Goal: Transaction & Acquisition: Purchase product/service

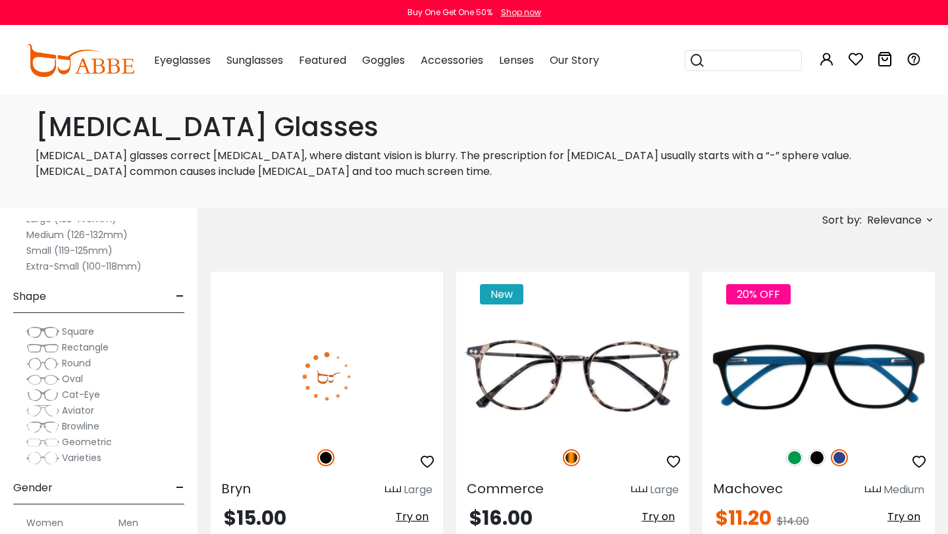
scroll to position [78, 0]
click at [503, 81] on button "Later" at bounding box center [500, 84] width 59 height 33
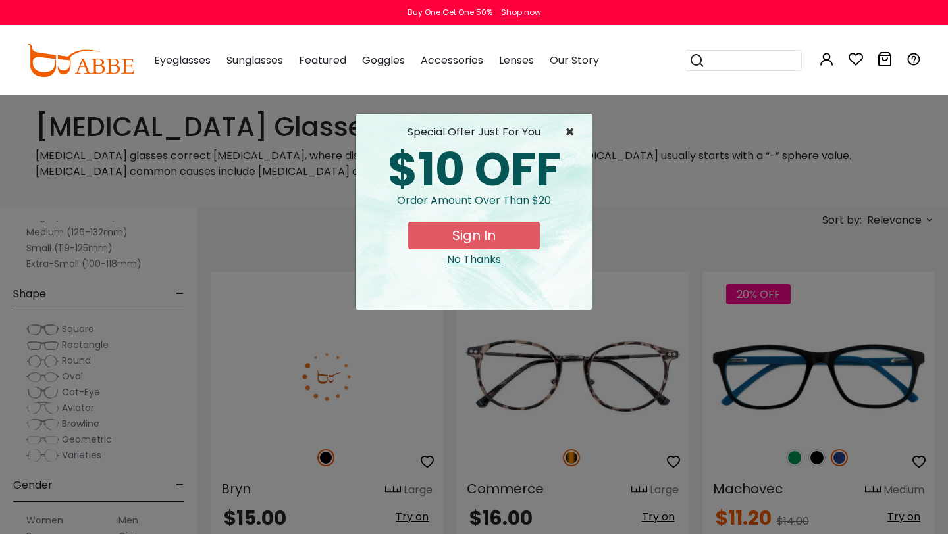
click at [573, 136] on span "×" at bounding box center [573, 132] width 16 height 16
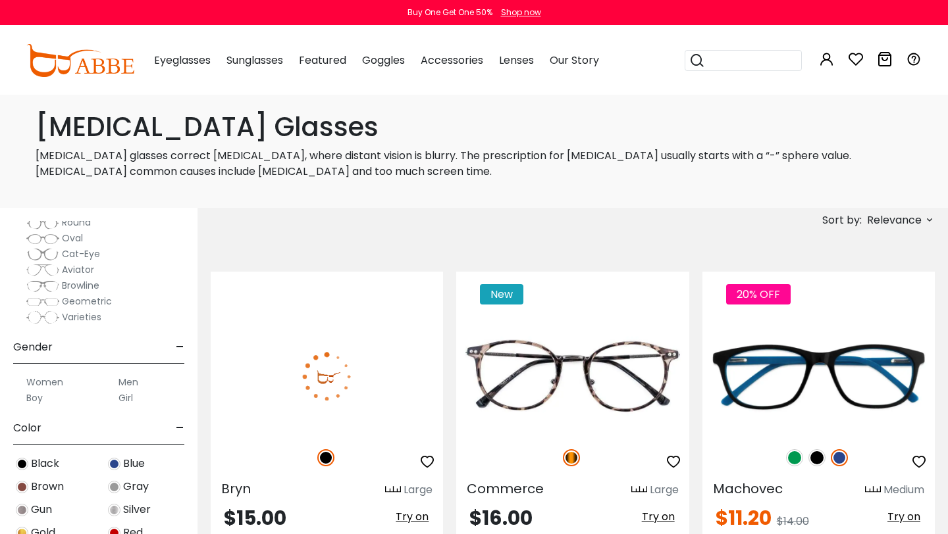
scroll to position [220, 0]
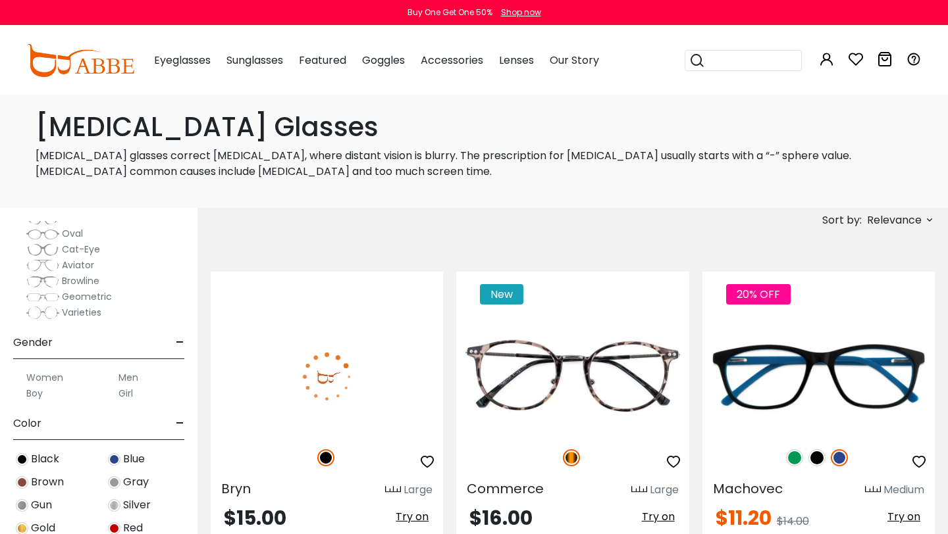
click at [44, 376] on label "Women" at bounding box center [44, 378] width 37 height 16
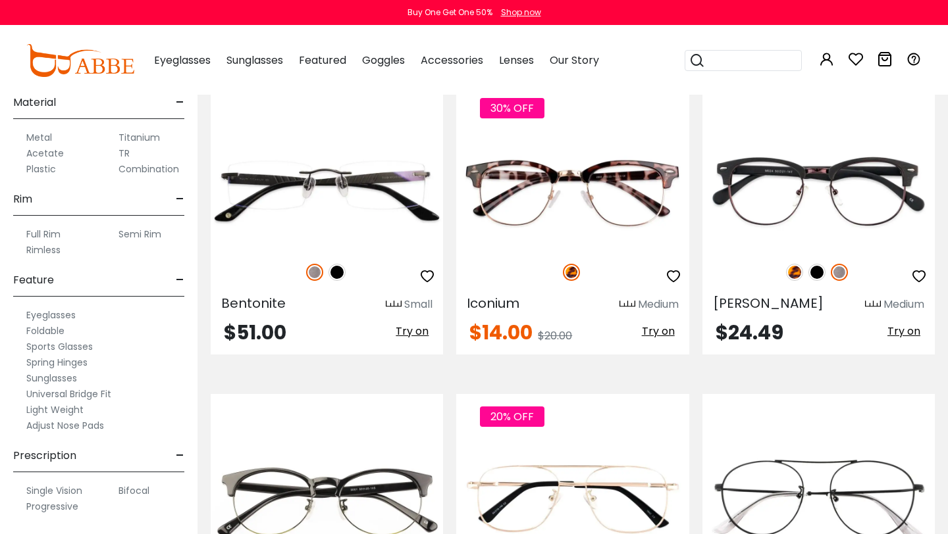
scroll to position [1999, 0]
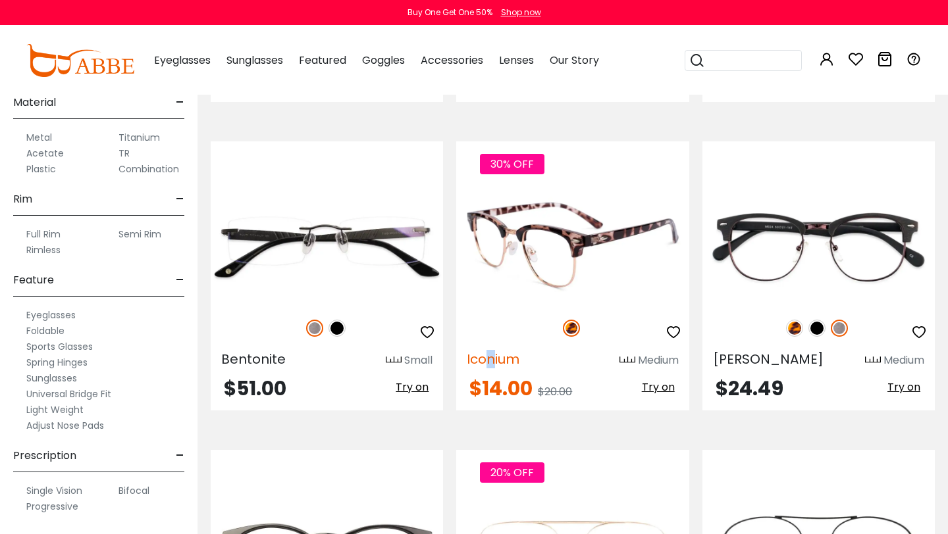
drag, startPoint x: 496, startPoint y: 359, endPoint x: 485, endPoint y: 363, distance: 11.0
click at [486, 361] on span "Iconium" at bounding box center [493, 359] width 53 height 18
drag, startPoint x: 546, startPoint y: 359, endPoint x: 557, endPoint y: 324, distance: 37.5
click at [557, 324] on div "30% OFF Iconium Medium $14.00 $20.00 Try on" at bounding box center [572, 275] width 232 height 269
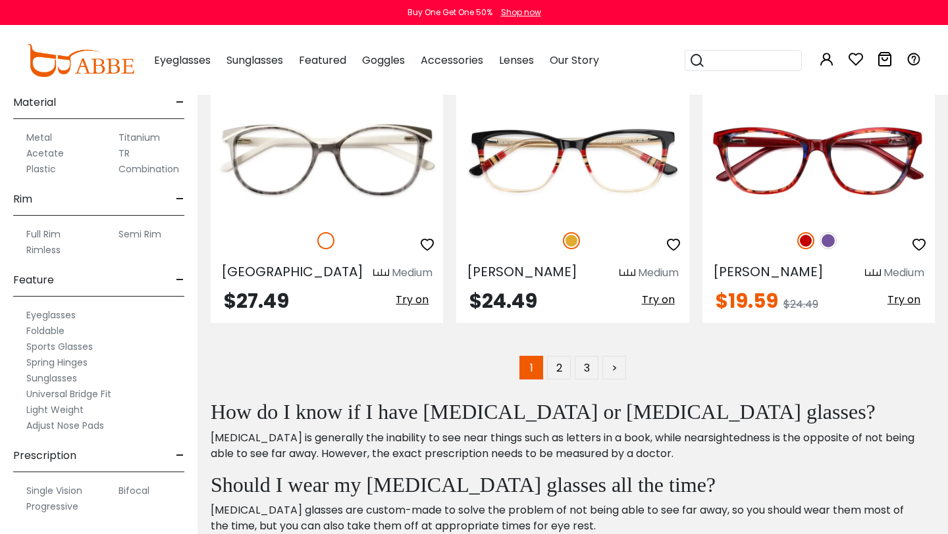
scroll to position [6133, 0]
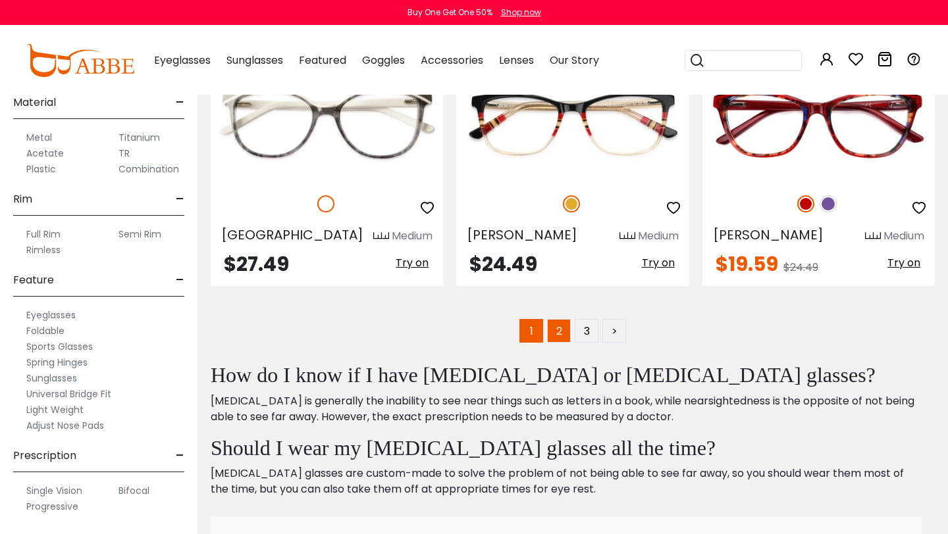
click at [560, 339] on link "2" at bounding box center [559, 331] width 24 height 24
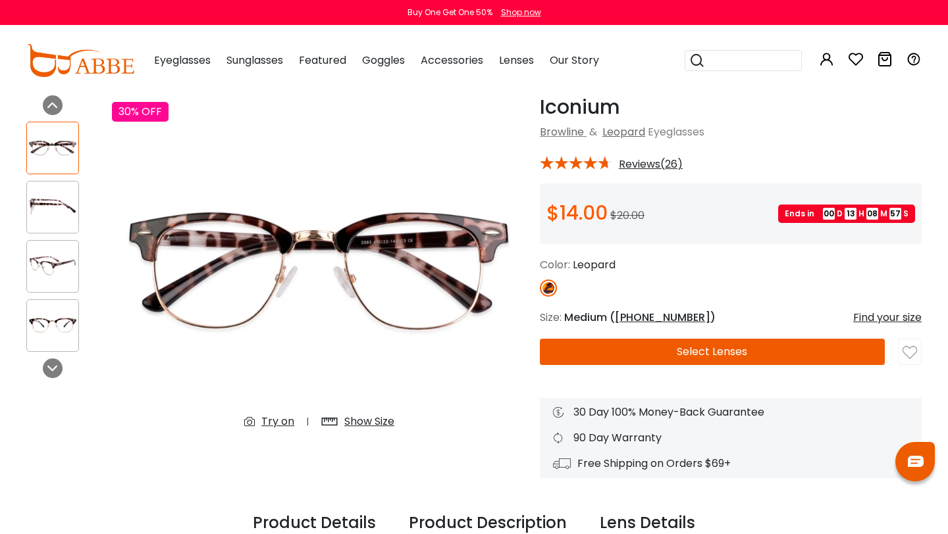
scroll to position [59, 0]
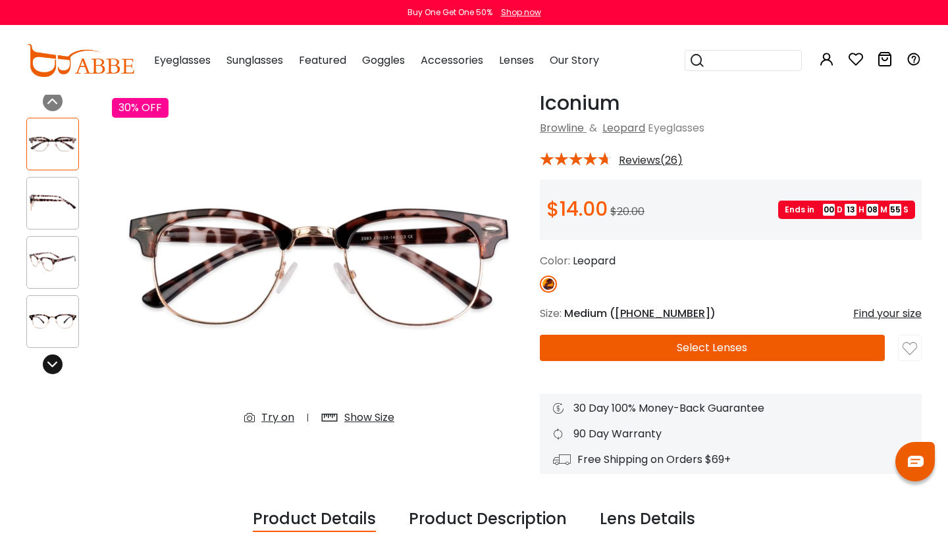
click at [55, 364] on icon at bounding box center [52, 364] width 11 height 11
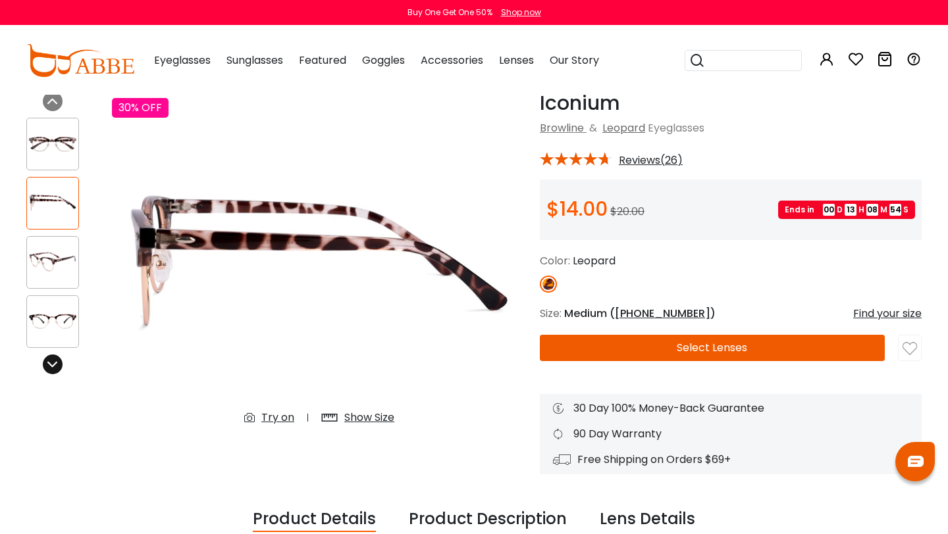
click at [55, 364] on icon at bounding box center [52, 364] width 11 height 11
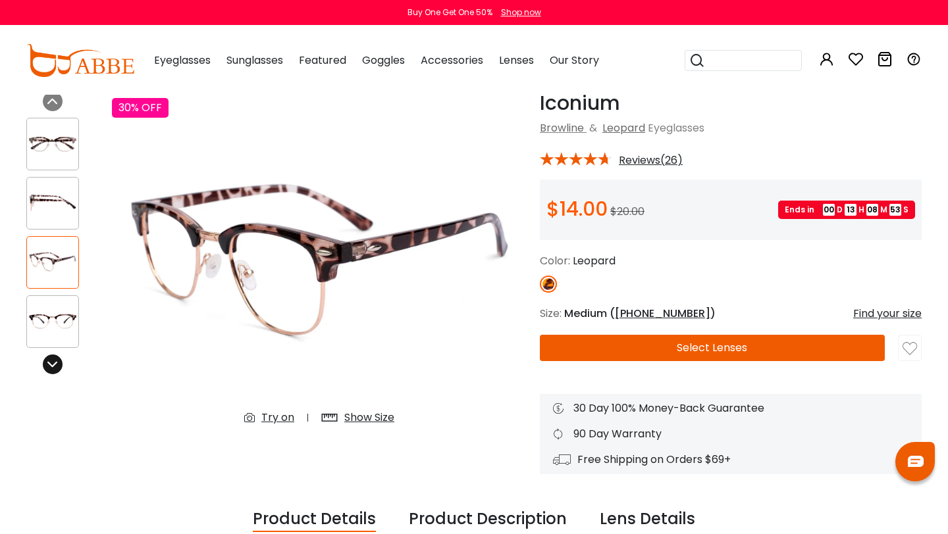
click at [55, 364] on icon at bounding box center [52, 364] width 11 height 11
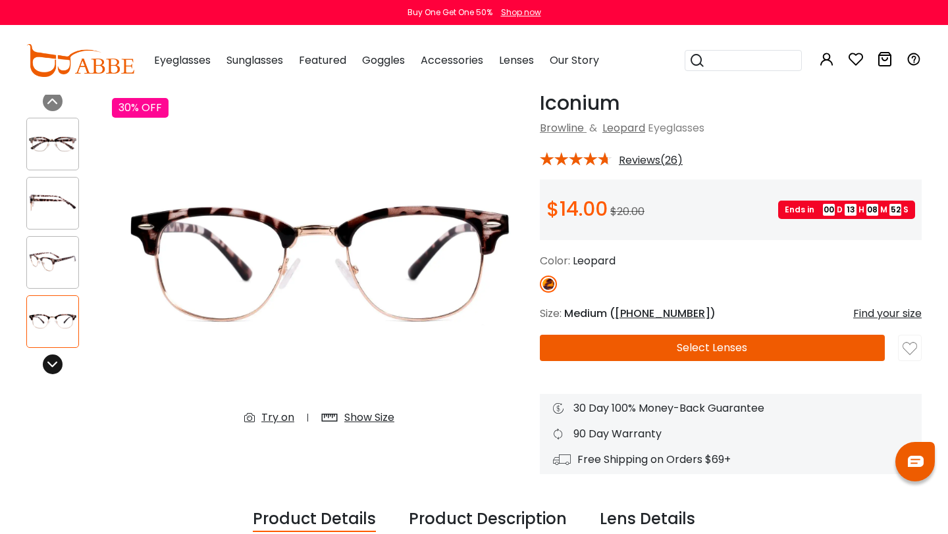
click at [55, 364] on icon at bounding box center [52, 364] width 11 height 11
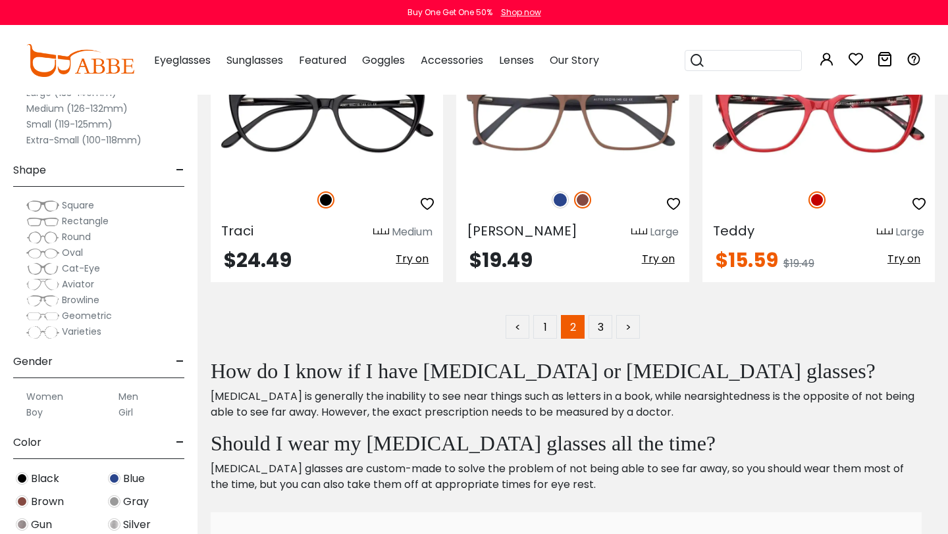
scroll to position [6119, 0]
click at [597, 326] on link "3" at bounding box center [600, 327] width 24 height 24
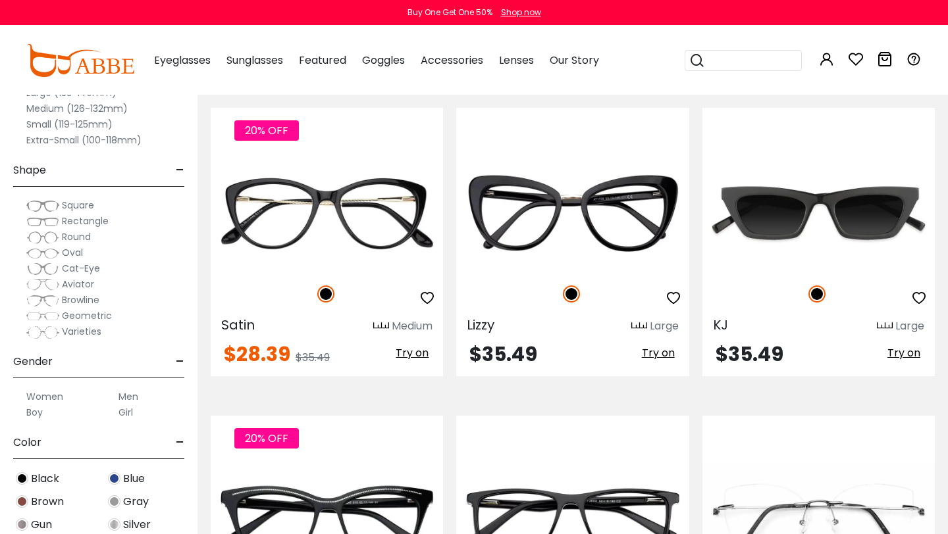
scroll to position [154, 0]
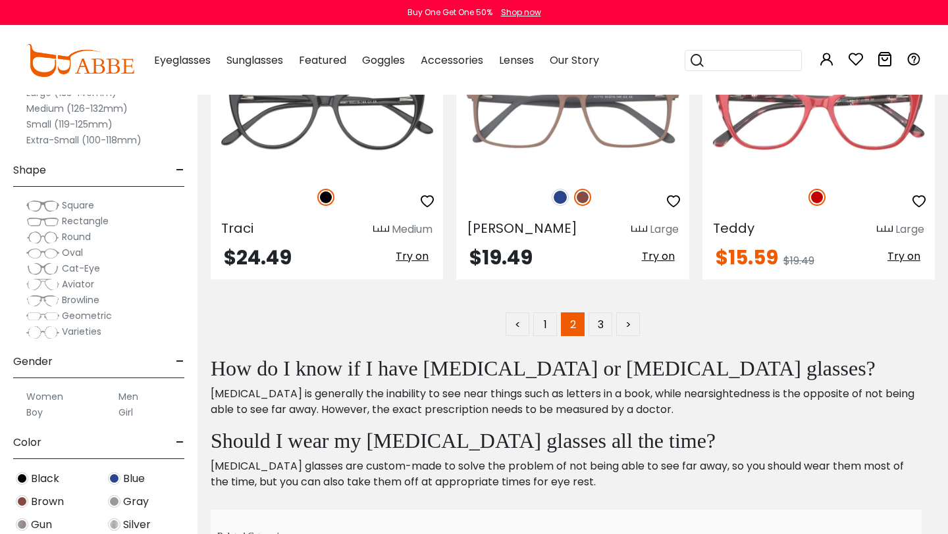
scroll to position [6119, 0]
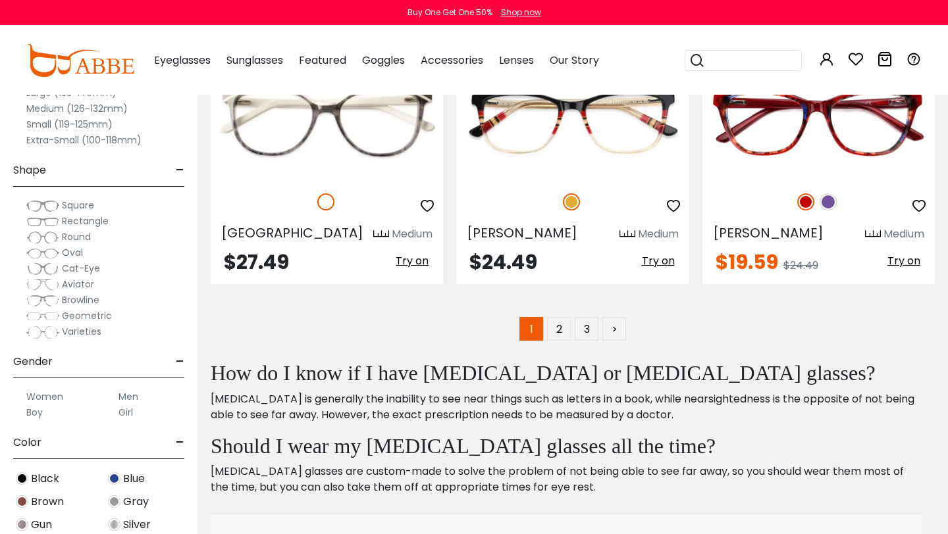
scroll to position [6133, 0]
